Goal: Task Accomplishment & Management: Use online tool/utility

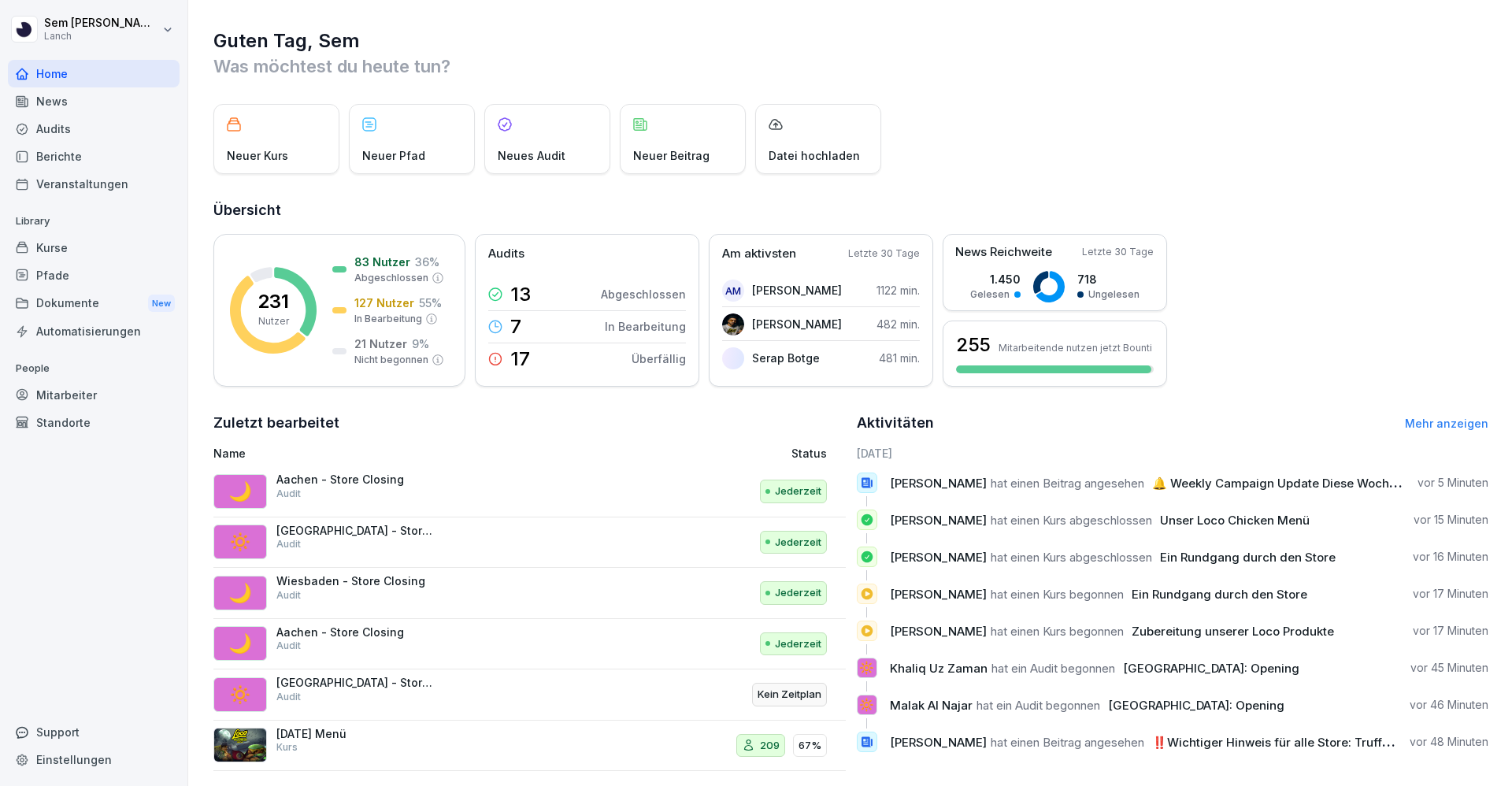
click at [87, 123] on div "Audits" at bounding box center [94, 129] width 171 height 28
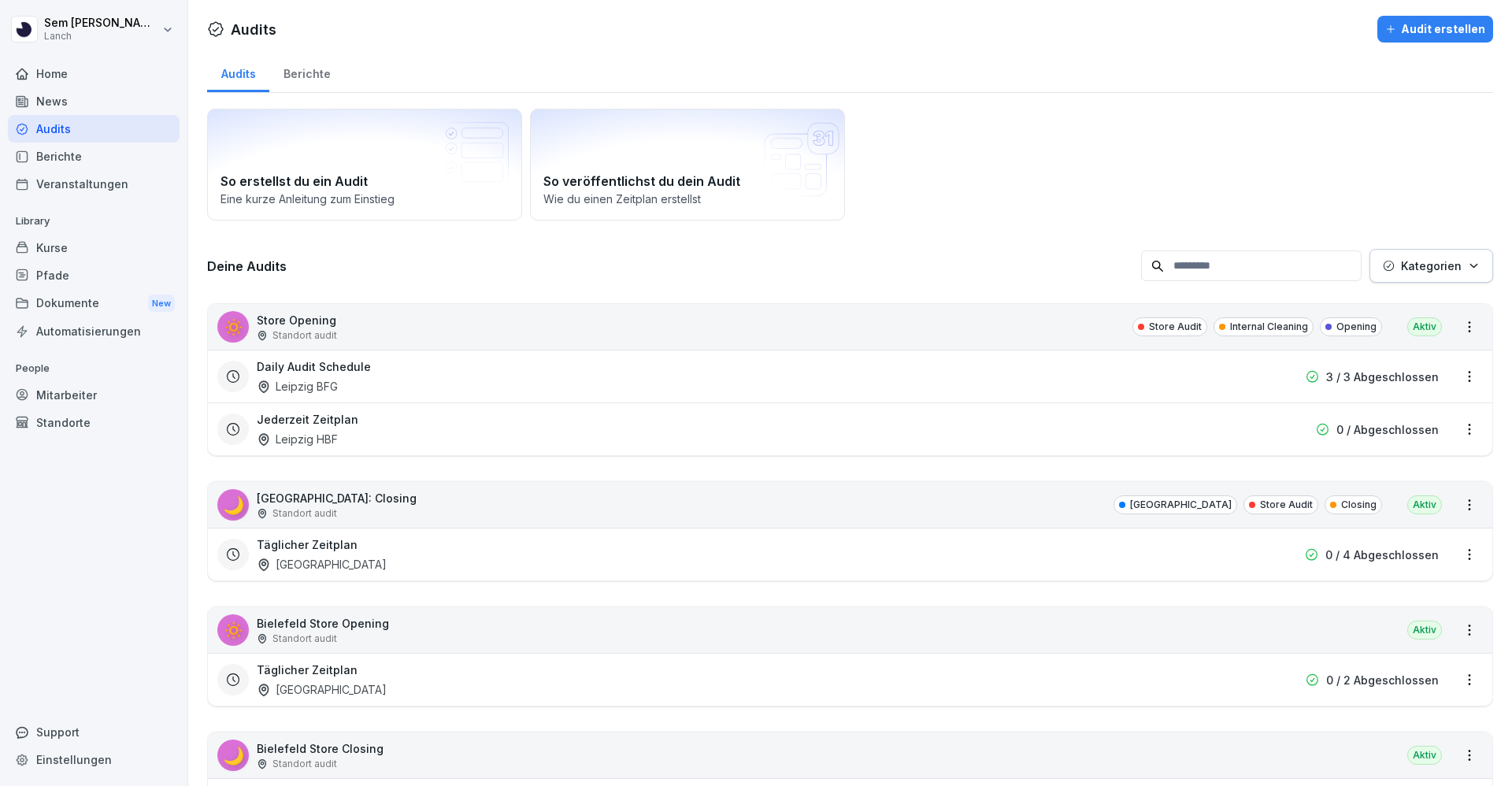
click at [1230, 258] on input at bounding box center [1251, 266] width 220 height 31
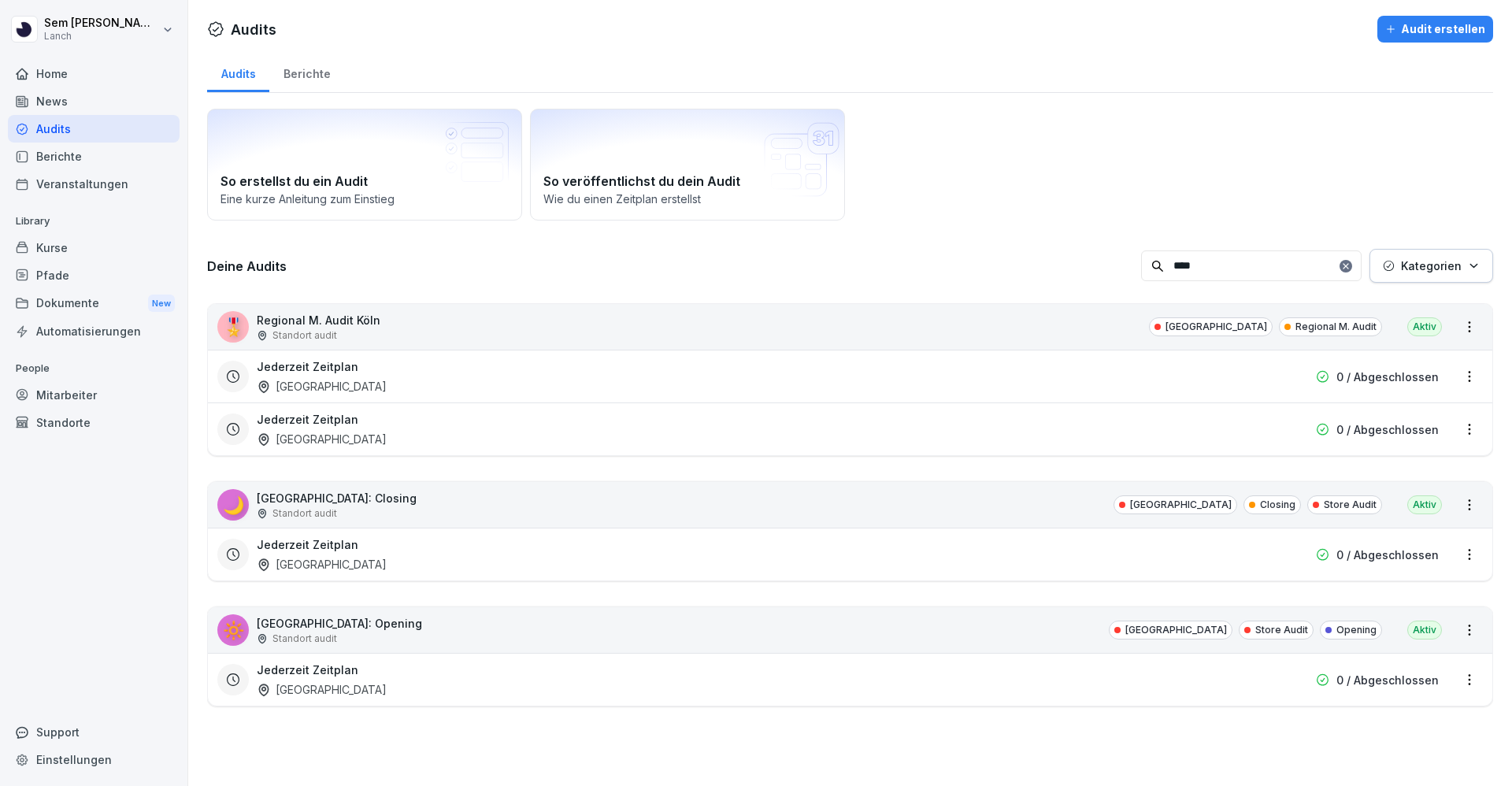
type input "****"
click at [1346, 423] on p "0 / Abgeschlossen" at bounding box center [1386, 429] width 102 height 16
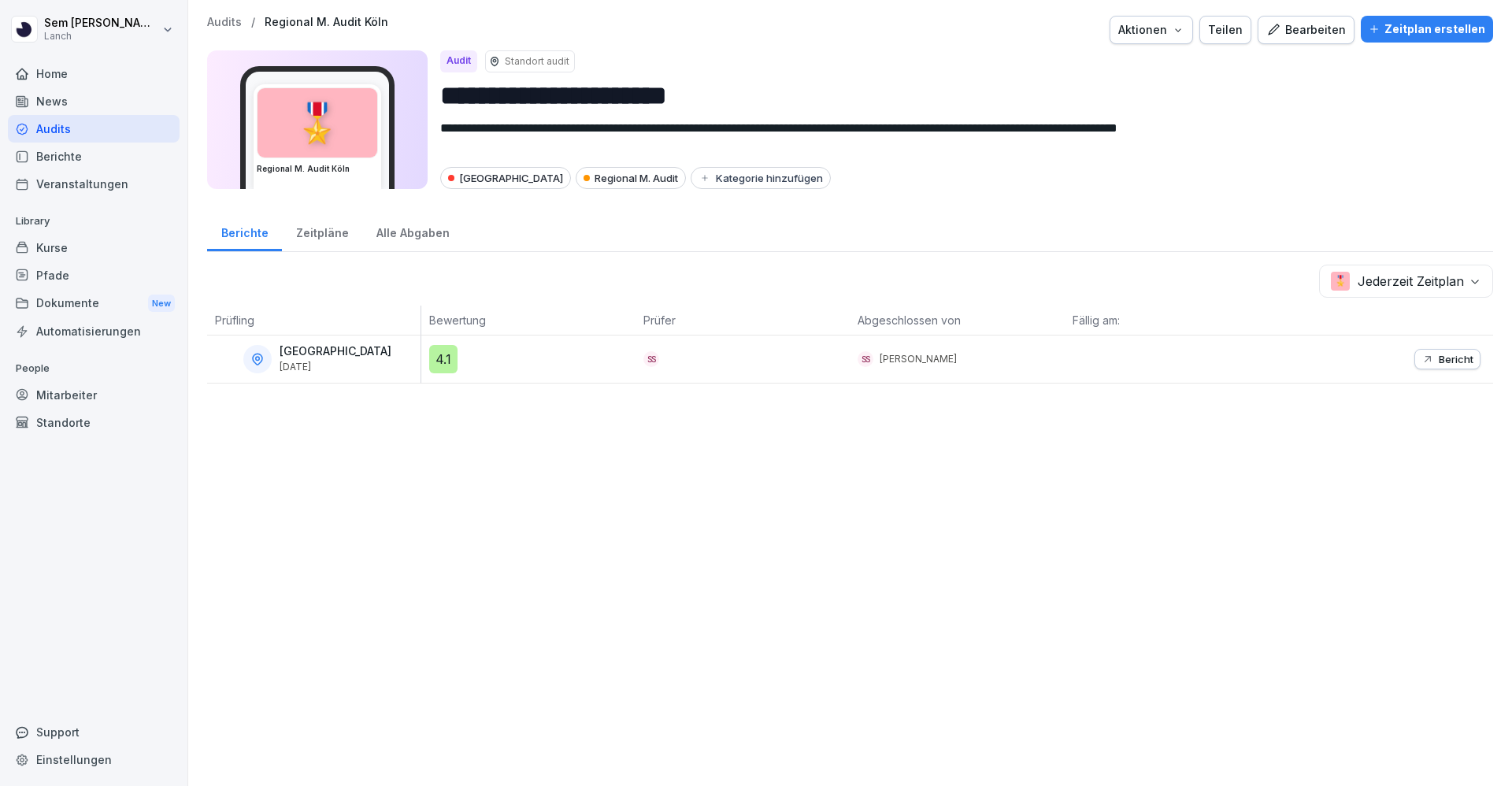
click at [1410, 30] on div "Zeitplan erstellen" at bounding box center [1426, 29] width 117 height 17
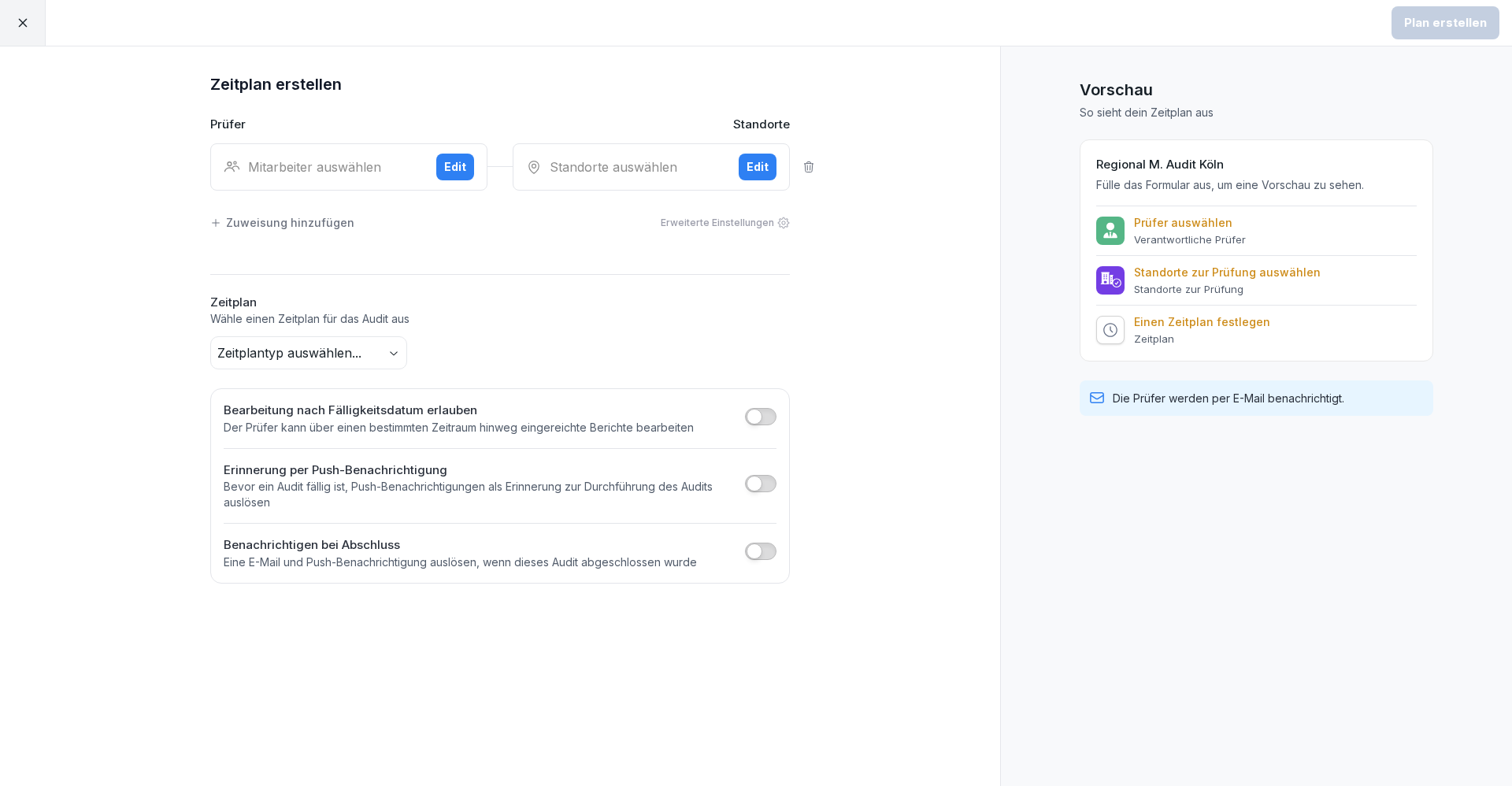
click at [366, 158] on div "Mitarbeiter auswählen" at bounding box center [323, 167] width 200 height 19
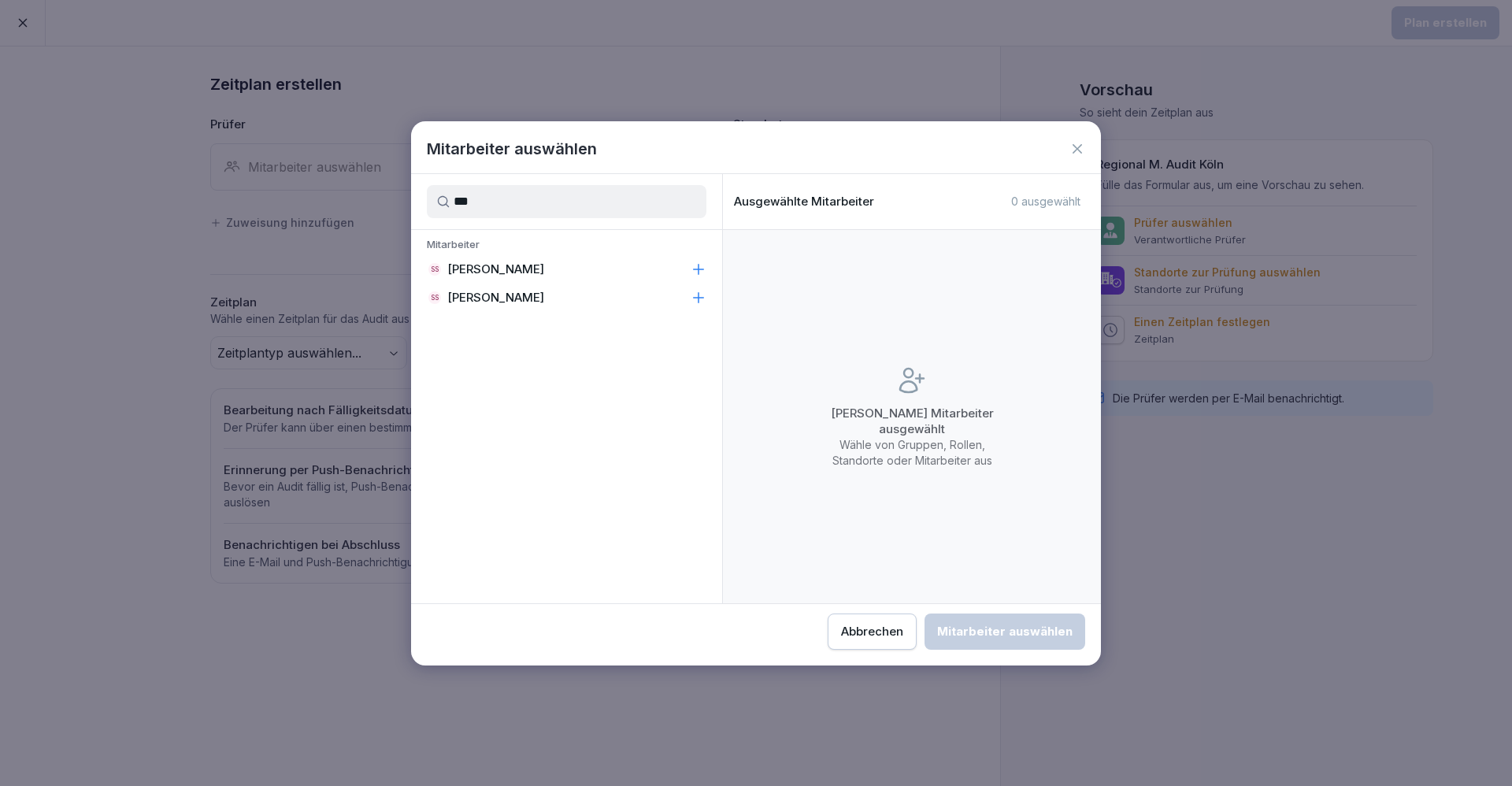
type input "***"
click at [494, 265] on p "[PERSON_NAME]" at bounding box center [495, 269] width 97 height 16
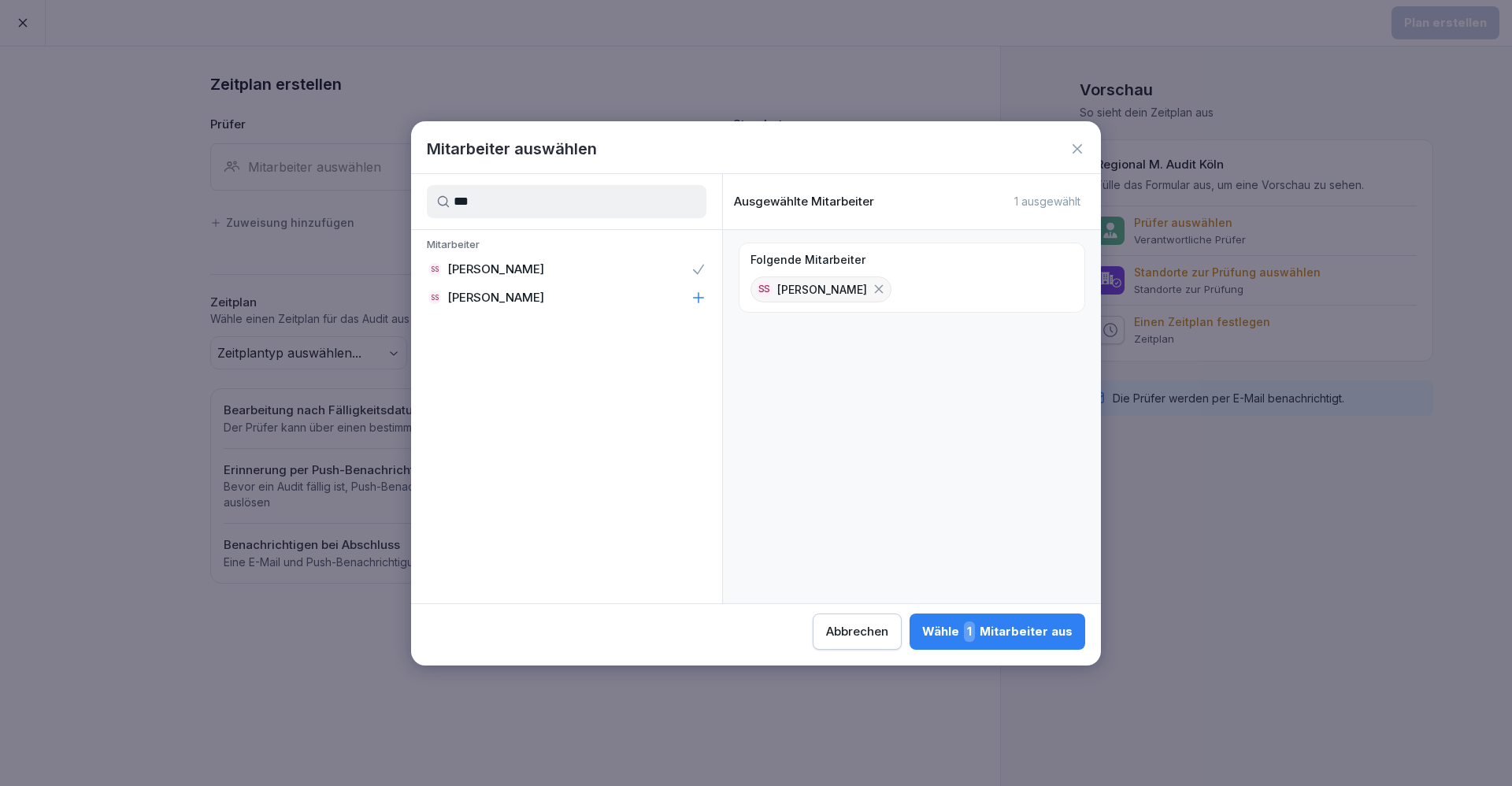
click at [969, 628] on span "1" at bounding box center [969, 631] width 11 height 20
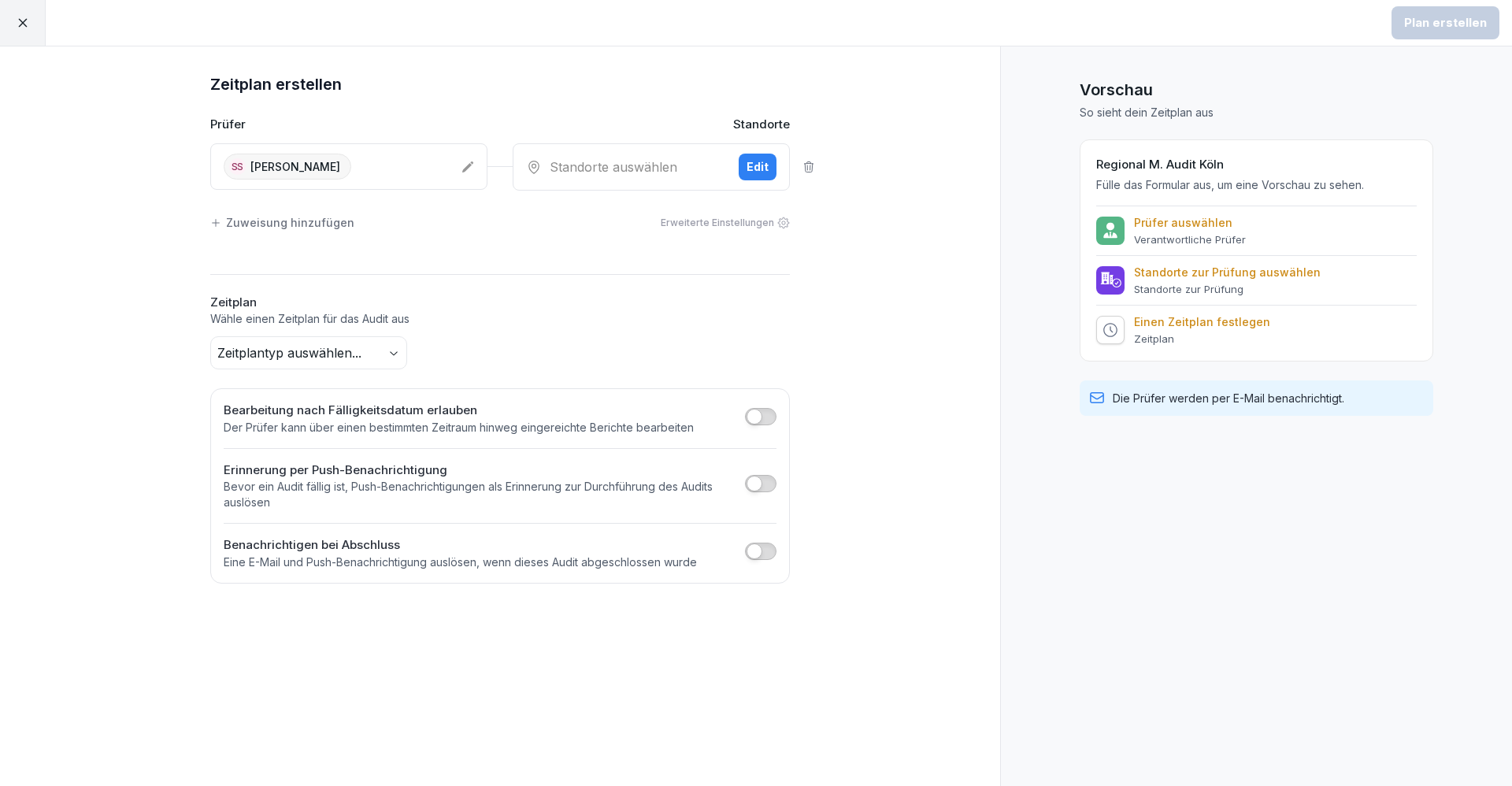
click at [622, 162] on div "Standorte auswählen" at bounding box center [626, 167] width 200 height 19
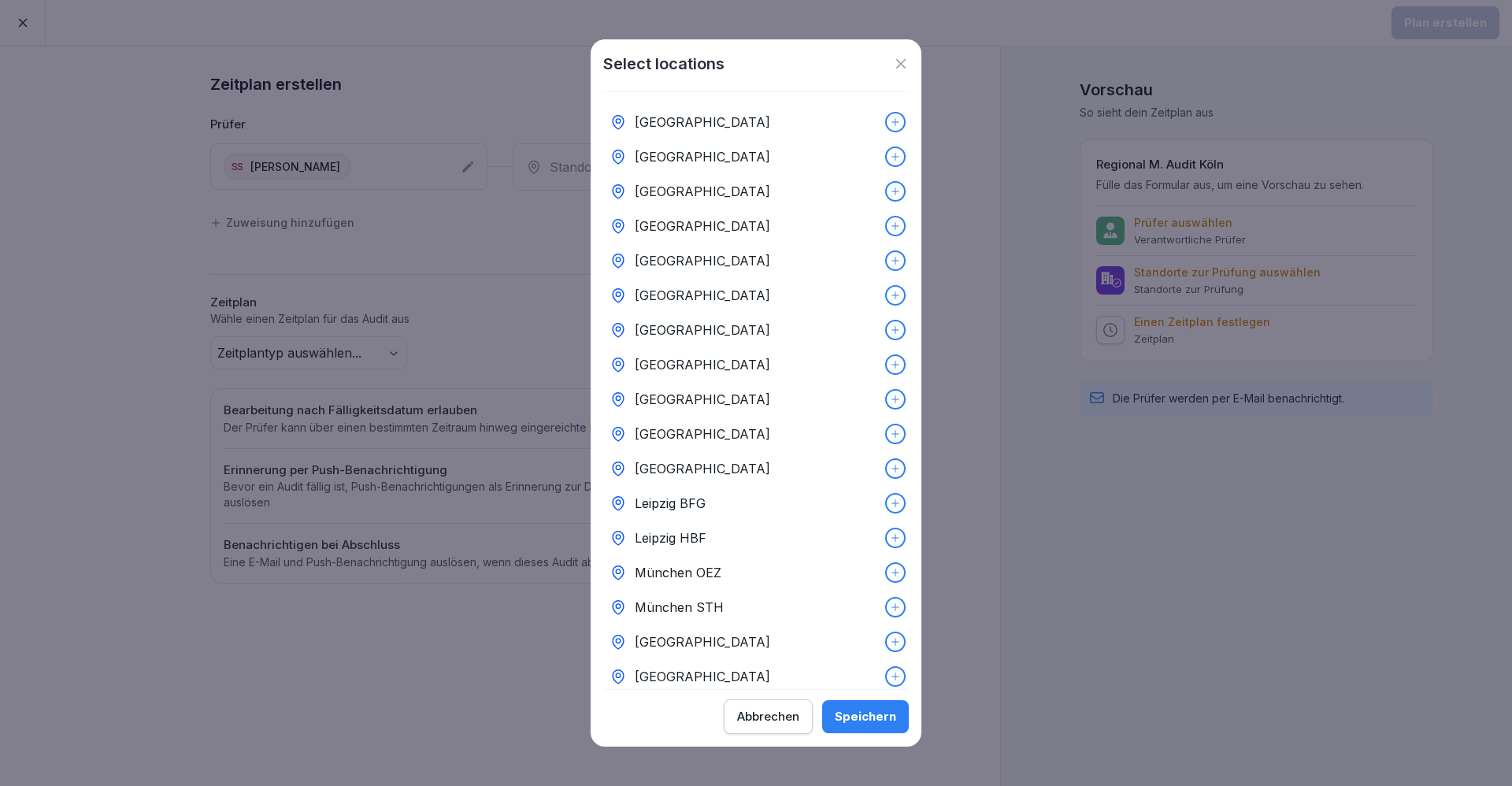
click at [775, 467] on div "[GEOGRAPHIC_DATA]" at bounding box center [756, 468] width 305 height 34
click at [880, 703] on button "Speichern" at bounding box center [865, 717] width 86 height 33
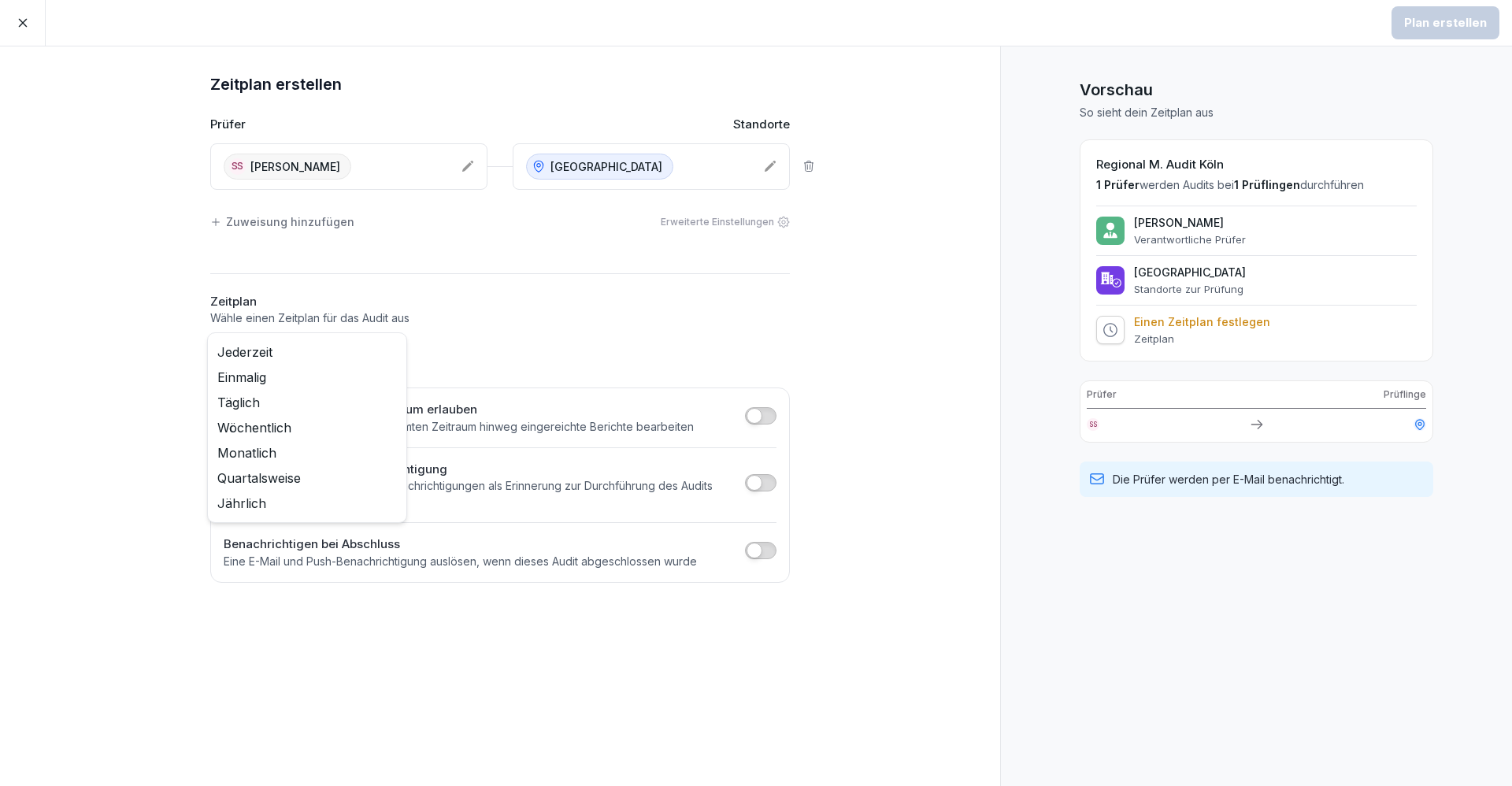
click at [361, 363] on body "Plan erstellen Zeitplan erstellen Prüfer Standorte SS [PERSON_NAME] Köln Zuweis…" at bounding box center [756, 393] width 1512 height 786
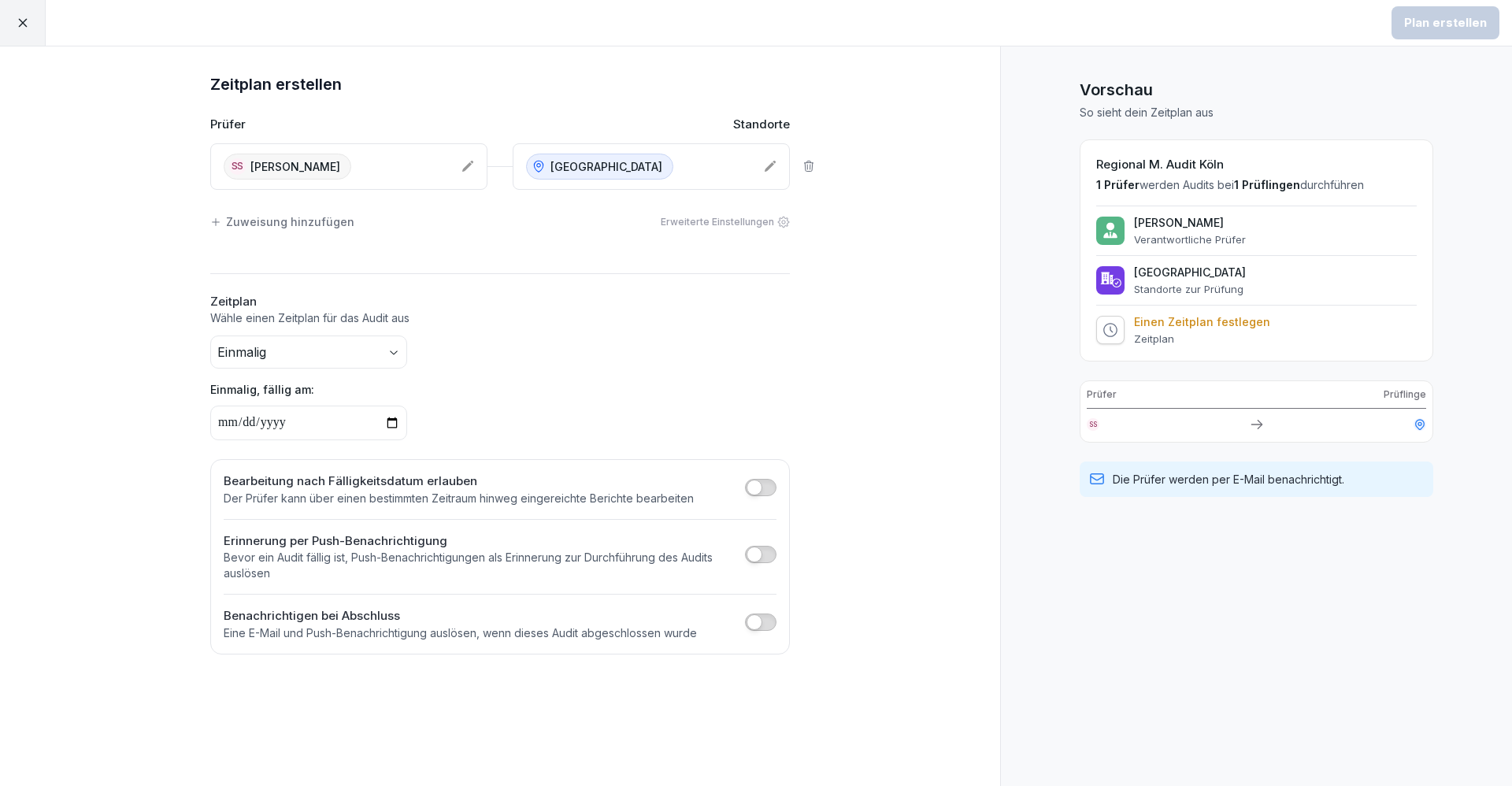
click at [370, 419] on input "date" at bounding box center [308, 423] width 197 height 34
click at [384, 419] on input "date" at bounding box center [308, 423] width 197 height 34
click at [391, 421] on input "date" at bounding box center [308, 423] width 197 height 34
type input "**********"
click at [1439, 26] on div "Plan erstellen" at bounding box center [1444, 22] width 82 height 17
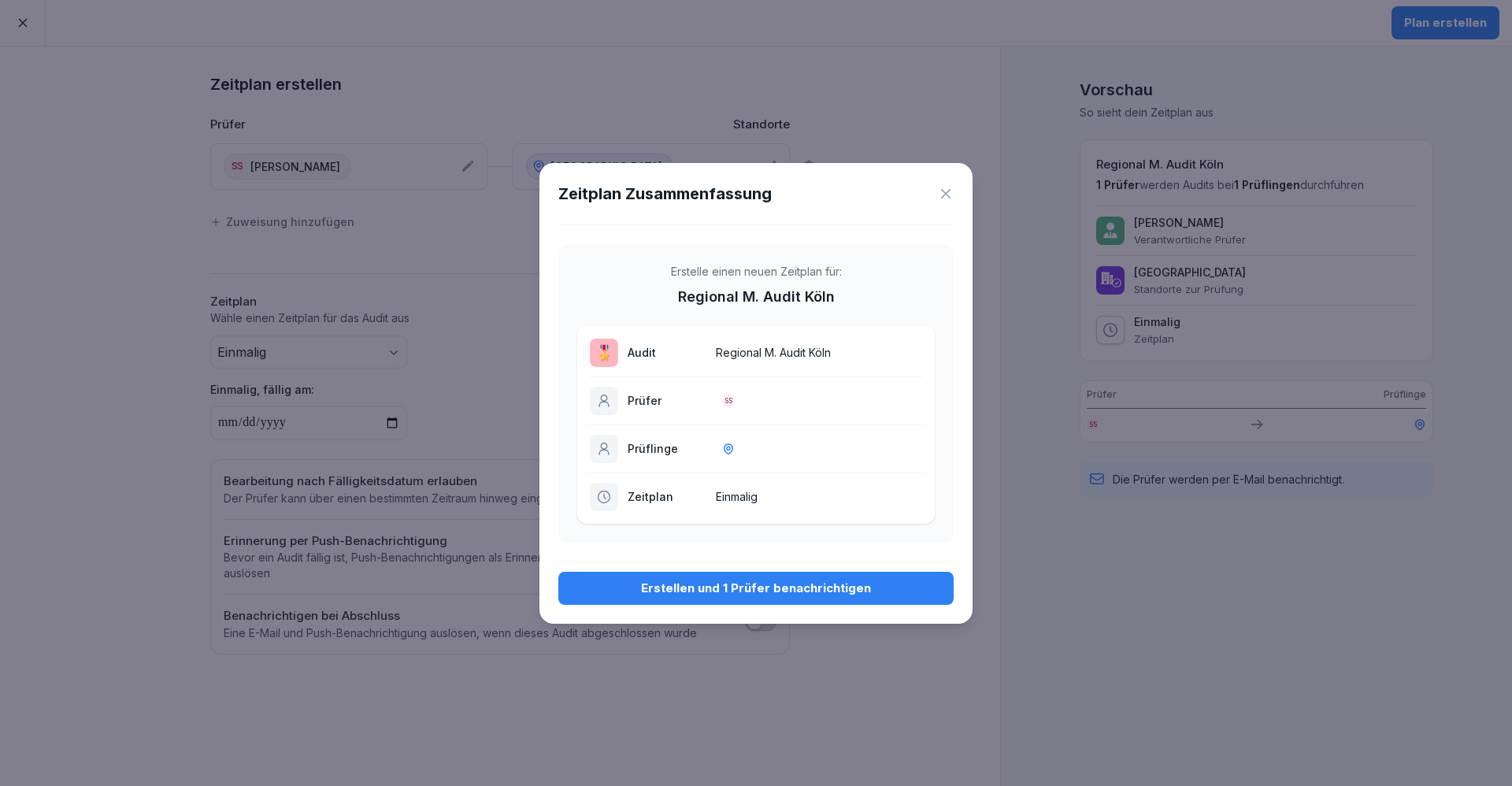
click at [873, 583] on div "Erstellen und 1 Prüfer benachrichtigen" at bounding box center [756, 588] width 370 height 17
